Goal: Check status: Check status

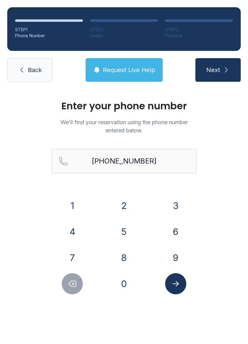
click at [121, 253] on button "8" at bounding box center [123, 257] width 21 height 21
click at [158, 162] on input "[PHONE_NUMBER]" at bounding box center [123, 161] width 145 height 24
click at [218, 70] on button "Next" at bounding box center [217, 70] width 45 height 24
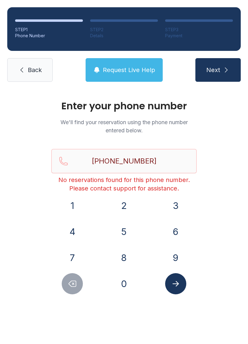
click at [20, 116] on div "Enter your phone number We'll find your reservation using the phone number ente…" at bounding box center [124, 203] width 248 height 229
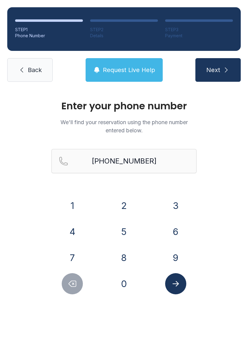
click at [74, 275] on button "Delete number" at bounding box center [72, 283] width 21 height 21
click at [72, 285] on icon "Delete number" at bounding box center [72, 283] width 9 height 9
click at [72, 284] on icon "Delete number" at bounding box center [72, 283] width 9 height 9
click at [68, 279] on button "Delete number" at bounding box center [72, 283] width 21 height 21
click at [68, 278] on button "Delete number" at bounding box center [72, 283] width 21 height 21
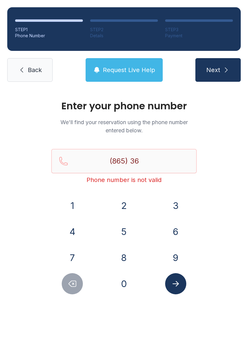
click at [70, 280] on icon "Delete number" at bounding box center [72, 283] width 9 height 9
click at [70, 279] on icon "Delete number" at bounding box center [72, 283] width 9 height 9
type input "(8"
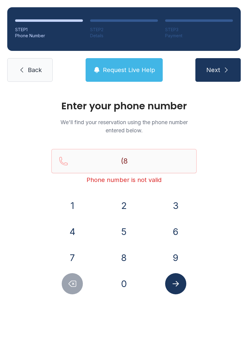
click at [69, 278] on button "Delete number" at bounding box center [72, 283] width 21 height 21
click at [69, 277] on button "Delete number" at bounding box center [72, 283] width 21 height 21
click at [36, 65] on link "Back" at bounding box center [29, 70] width 45 height 24
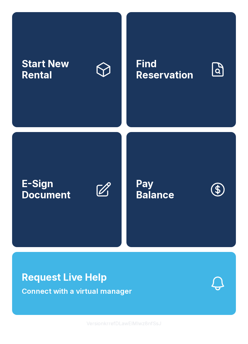
click at [82, 296] on span "Connect with a virtual manager" at bounding box center [77, 291] width 110 height 11
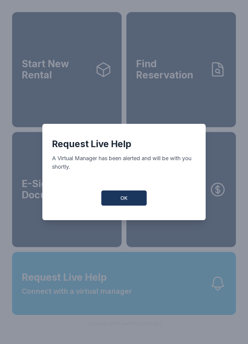
click at [117, 204] on button "OK" at bounding box center [123, 197] width 45 height 15
